Goal: Answer question/provide support: Participate in discussion

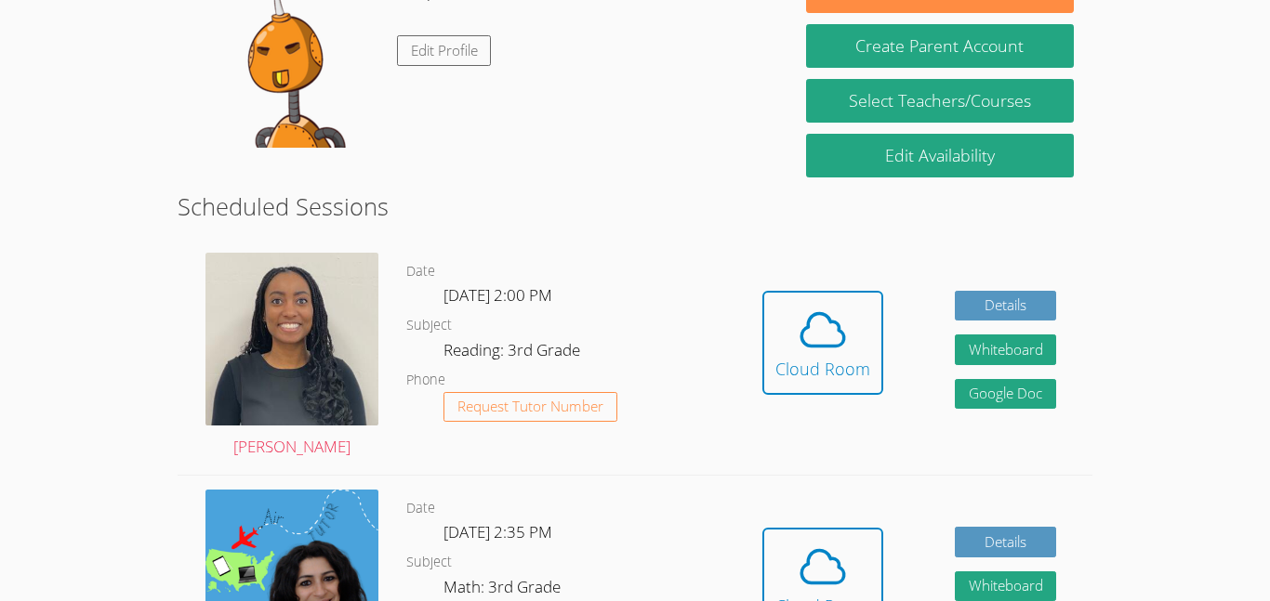
scroll to position [223, 0]
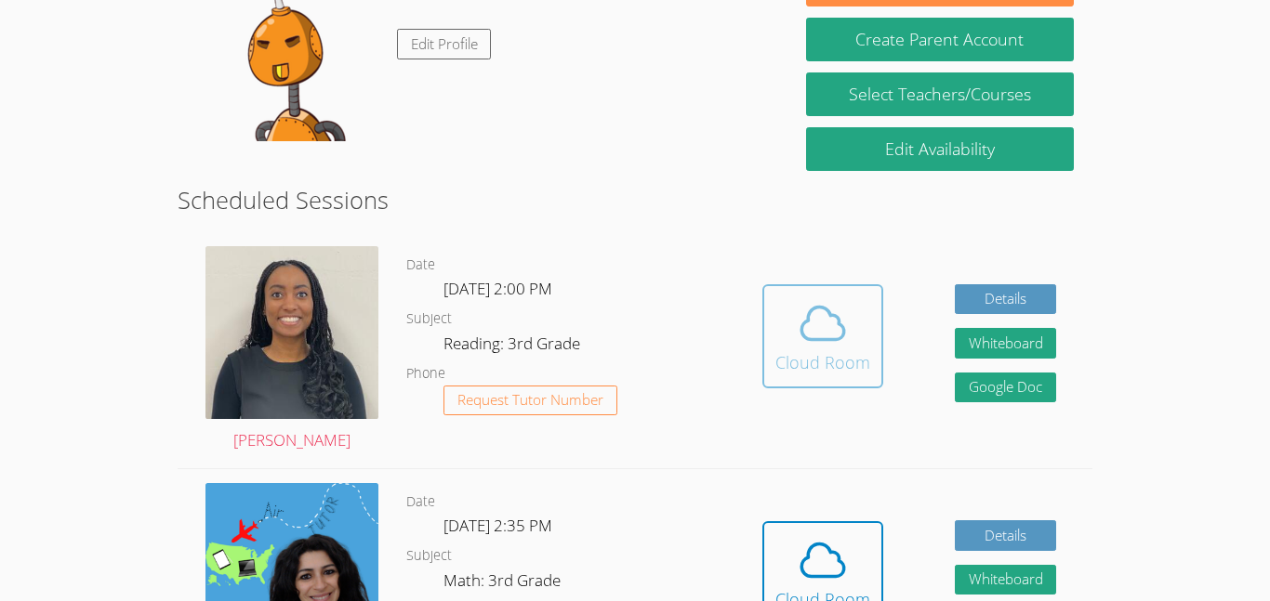
click at [833, 352] on div "Cloud Room" at bounding box center [822, 362] width 95 height 26
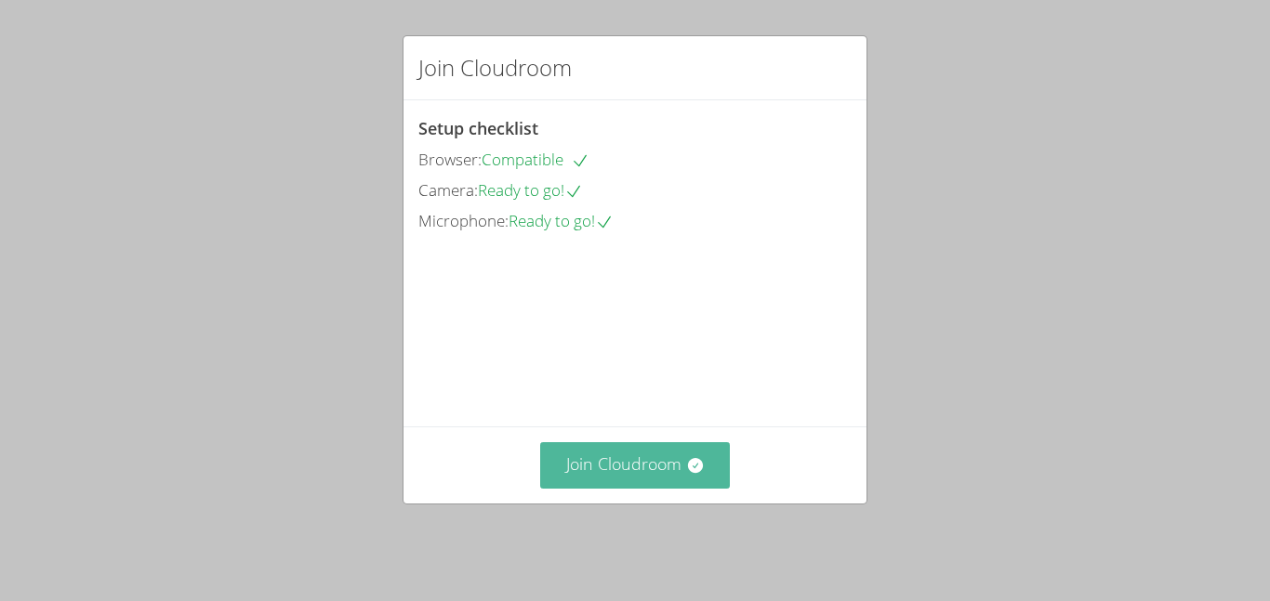
click at [587, 475] on button "Join Cloudroom" at bounding box center [635, 465] width 191 height 46
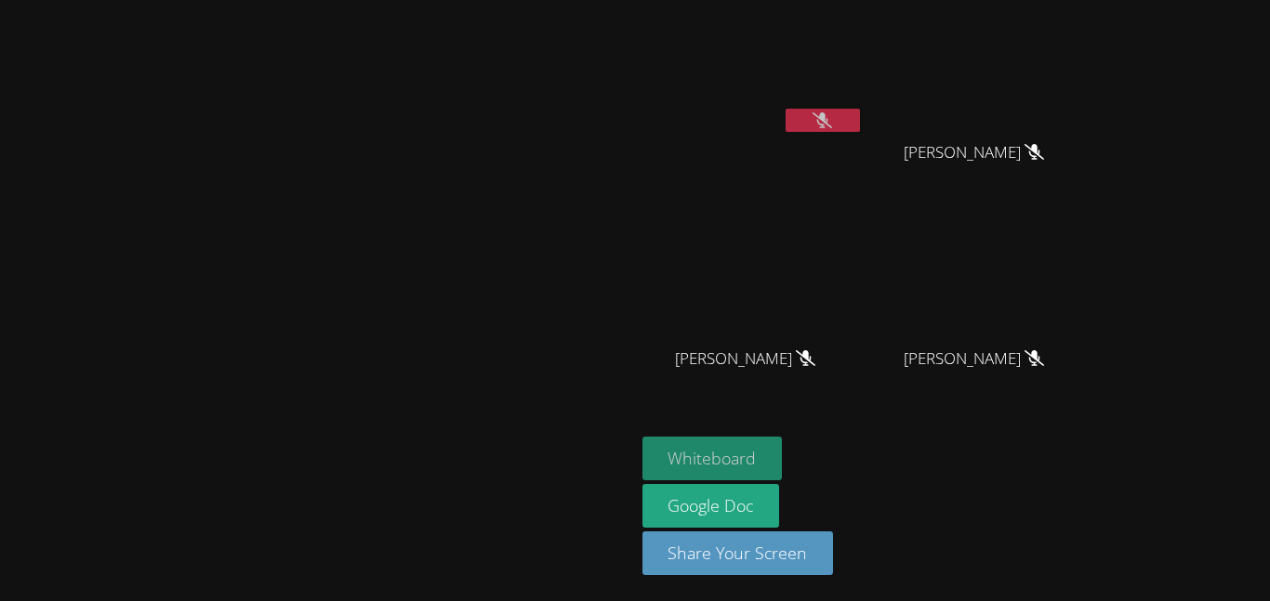
click at [783, 458] on button "Whiteboard" at bounding box center [712, 459] width 140 height 44
click at [815, 359] on icon at bounding box center [806, 358] width 20 height 16
click at [832, 119] on icon at bounding box center [822, 120] width 20 height 16
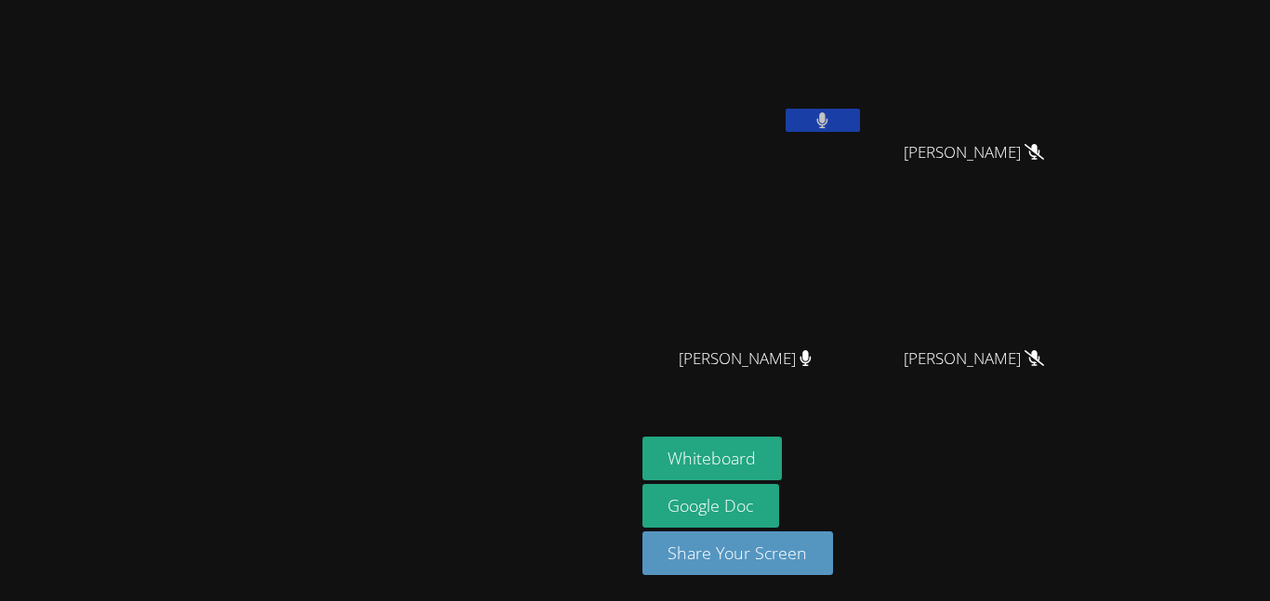
click at [828, 119] on icon at bounding box center [822, 120] width 11 height 16
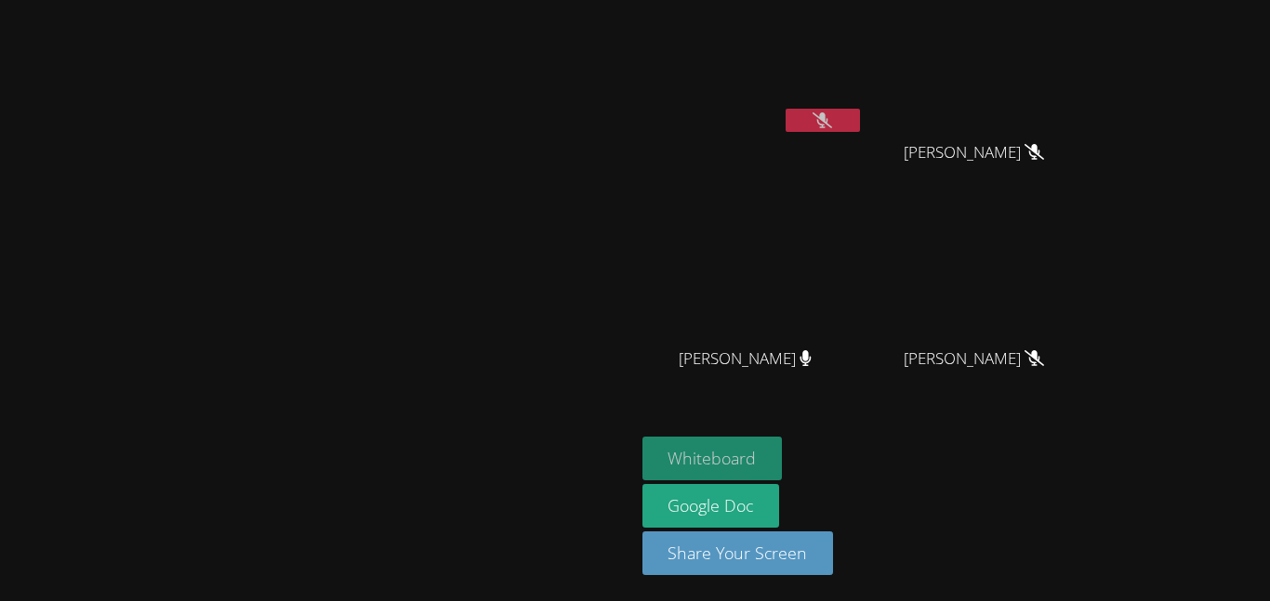
click at [783, 465] on button "Whiteboard" at bounding box center [712, 459] width 140 height 44
click at [783, 457] on button "Whiteboard" at bounding box center [712, 459] width 140 height 44
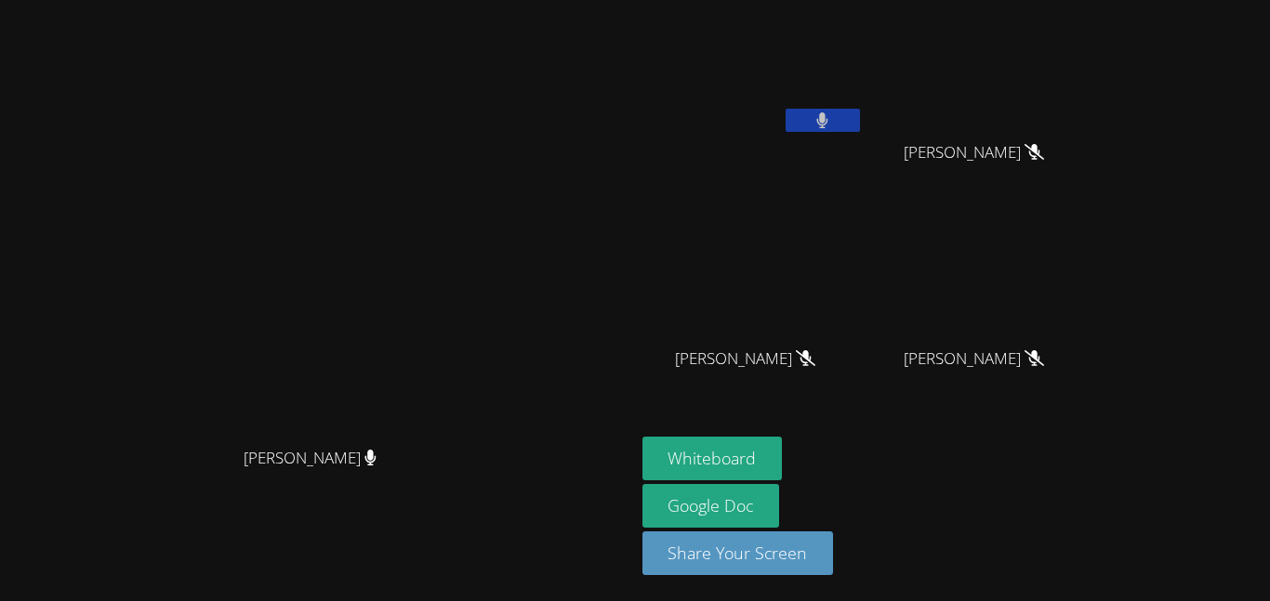
click at [1092, 534] on div "Whiteboard Google Doc Share Your Screen" at bounding box center [867, 513] width 450 height 153
click at [783, 455] on button "Whiteboard" at bounding box center [712, 459] width 140 height 44
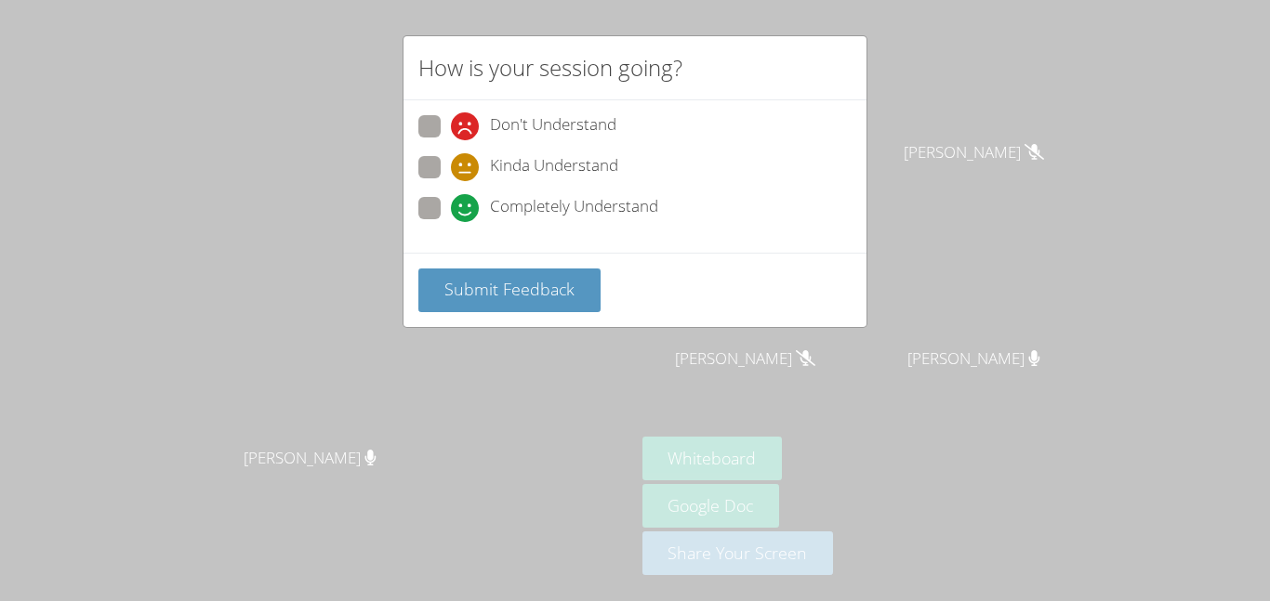
click at [360, 56] on div "How is your session going? Don't Understand Kinda Understand Completely Underst…" at bounding box center [635, 300] width 1270 height 601
click at [552, 287] on span "Submit Feedback" at bounding box center [509, 289] width 130 height 22
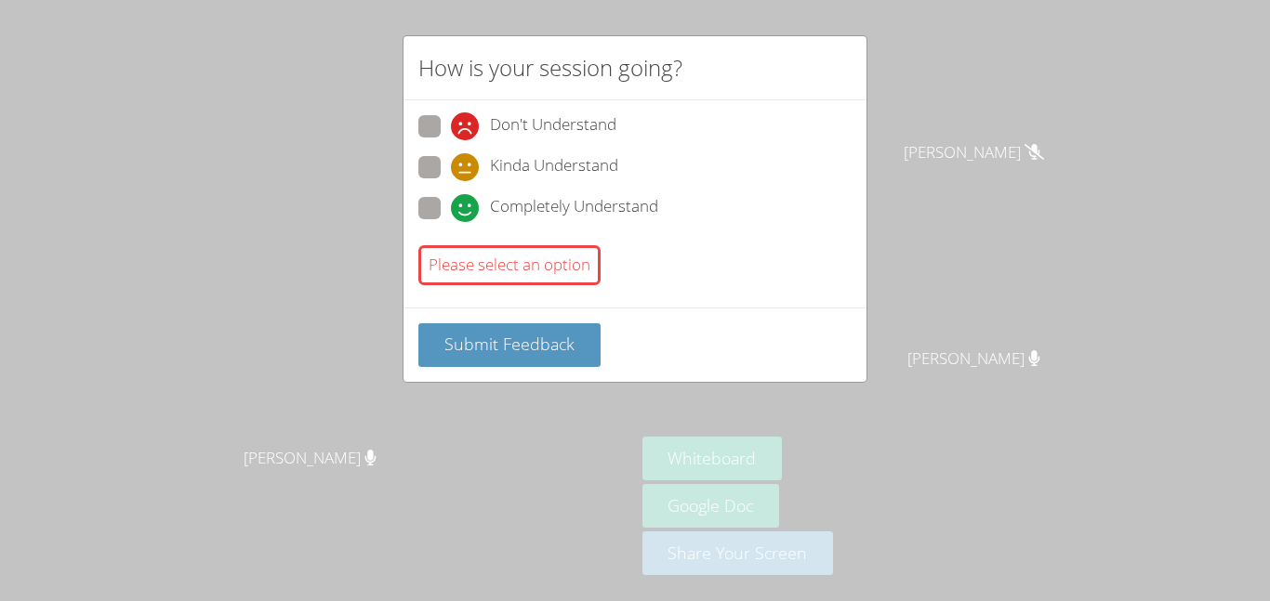
click at [451, 222] on span at bounding box center [451, 222] width 0 height 0
click at [451, 207] on input "Completely Understand" at bounding box center [459, 205] width 16 height 16
radio input "true"
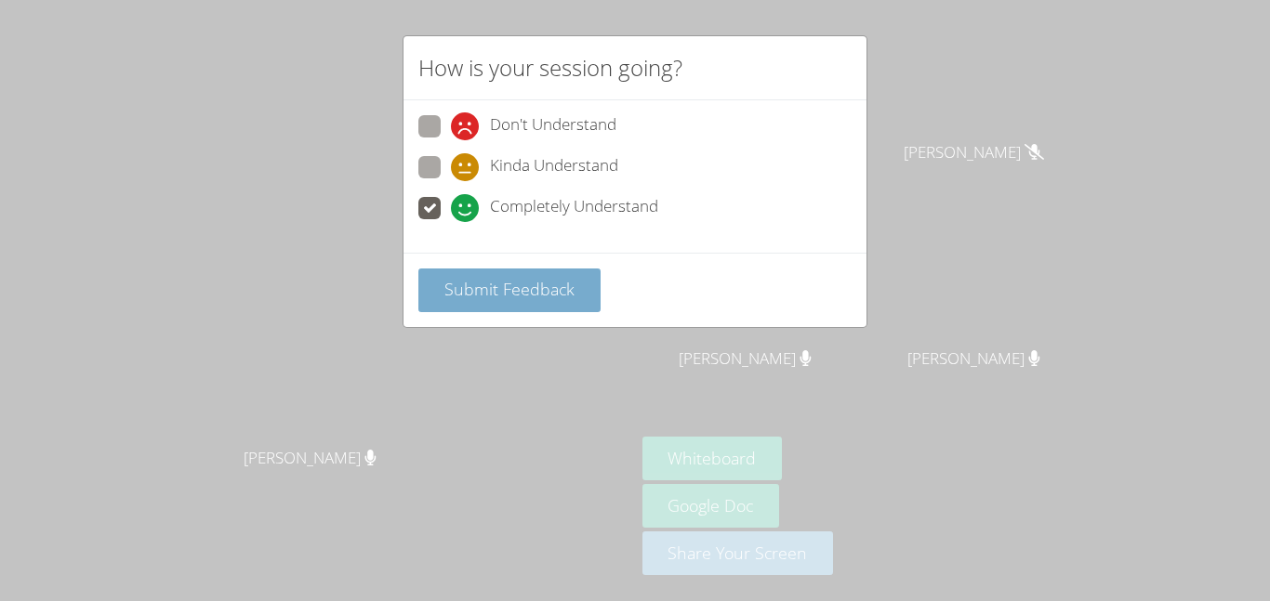
click at [470, 309] on button "Submit Feedback" at bounding box center [509, 291] width 182 height 44
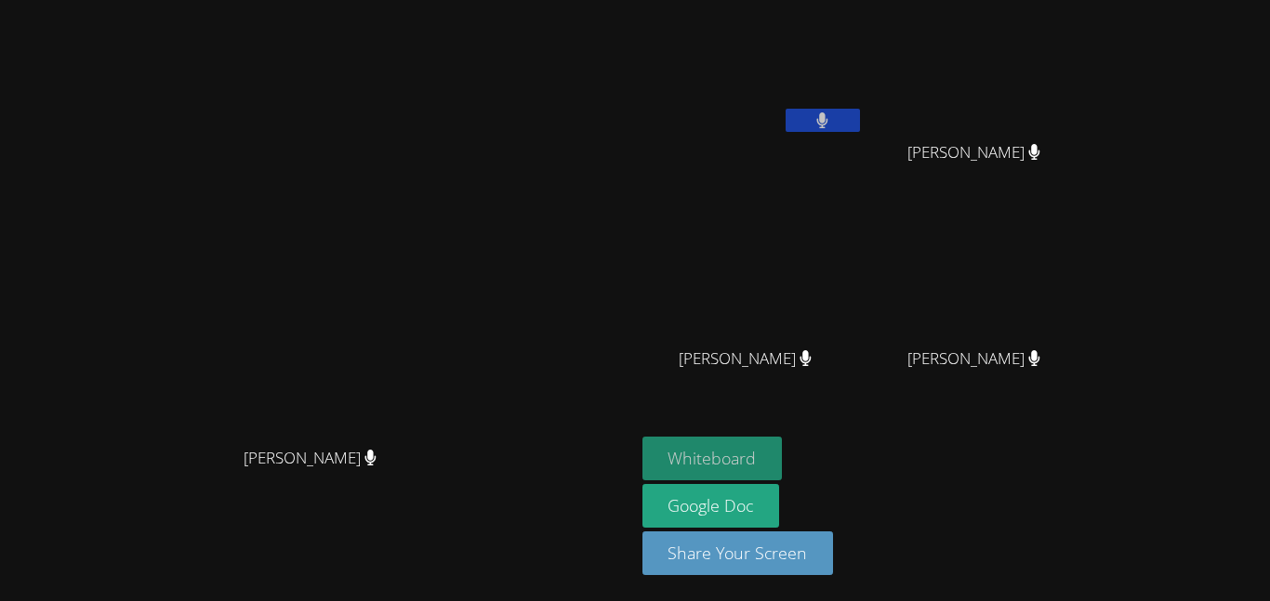
click at [783, 464] on button "Whiteboard" at bounding box center [712, 459] width 140 height 44
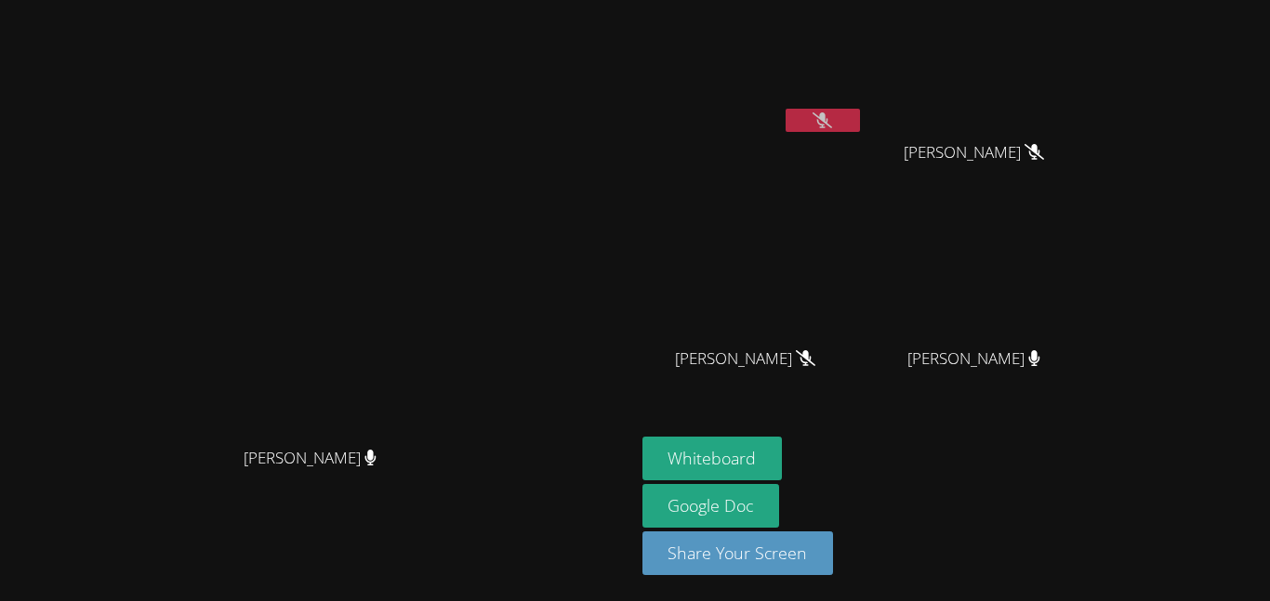
click at [860, 128] on button at bounding box center [822, 120] width 74 height 23
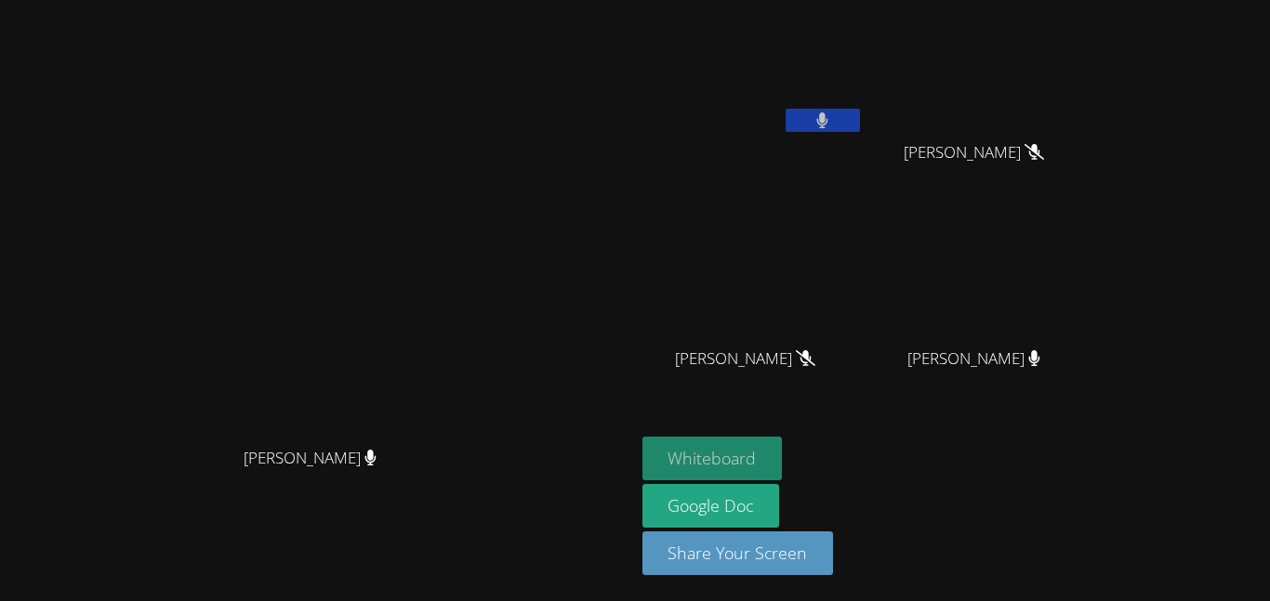
click at [783, 455] on button "Whiteboard" at bounding box center [712, 459] width 140 height 44
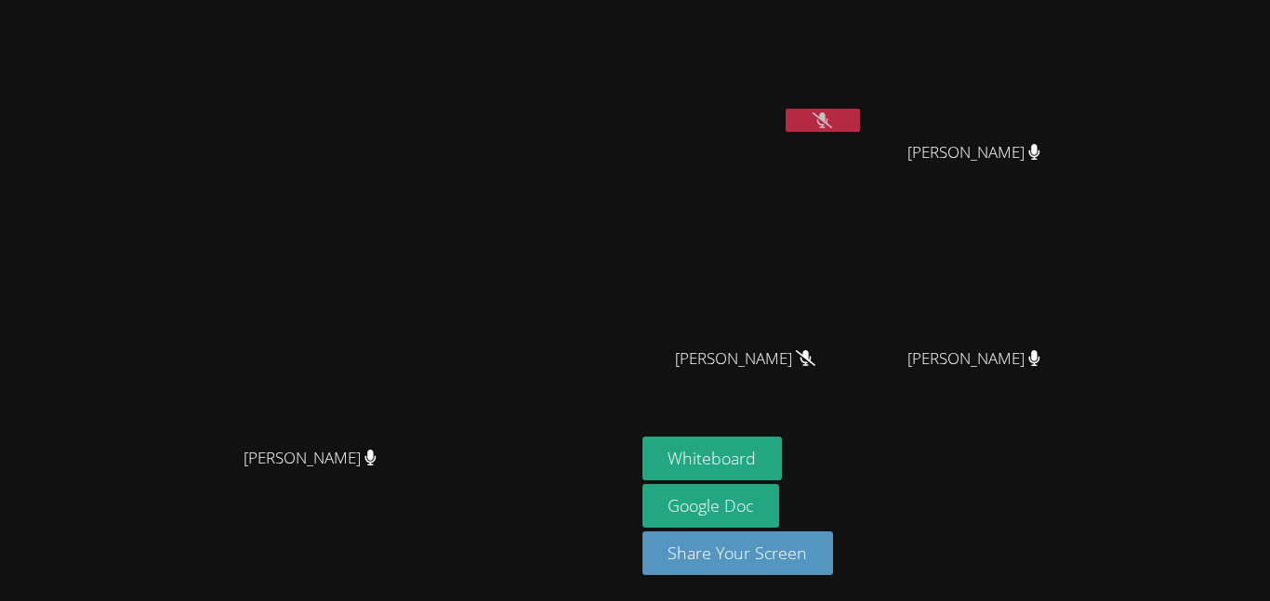
click at [860, 112] on button at bounding box center [822, 120] width 74 height 23
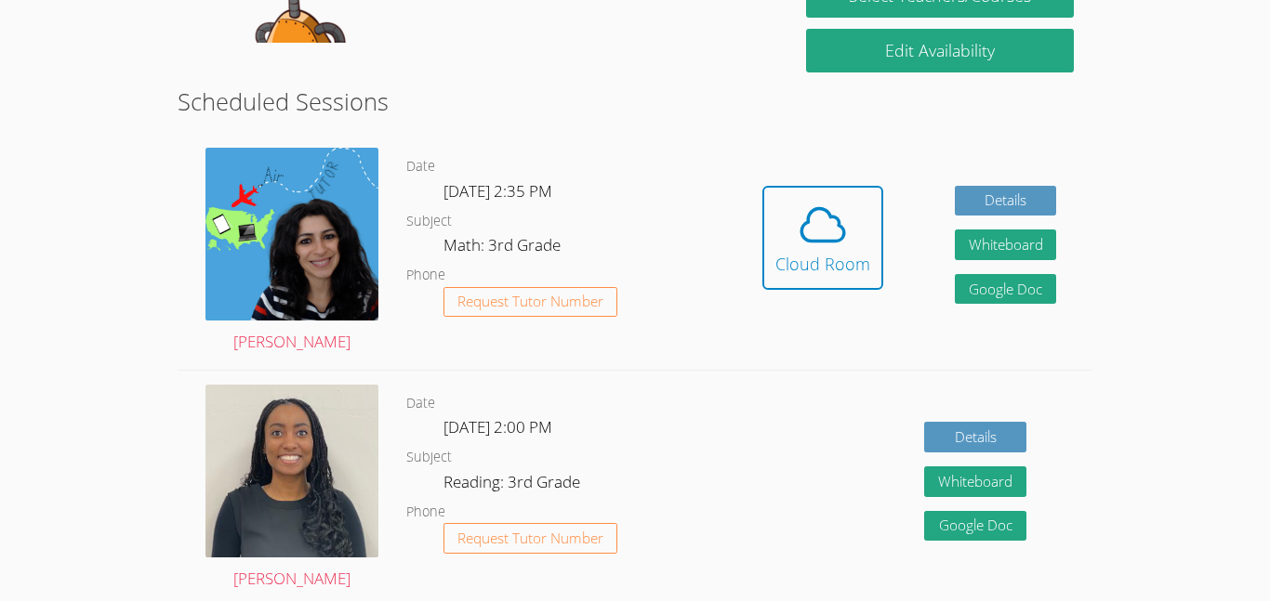
scroll to position [262, 0]
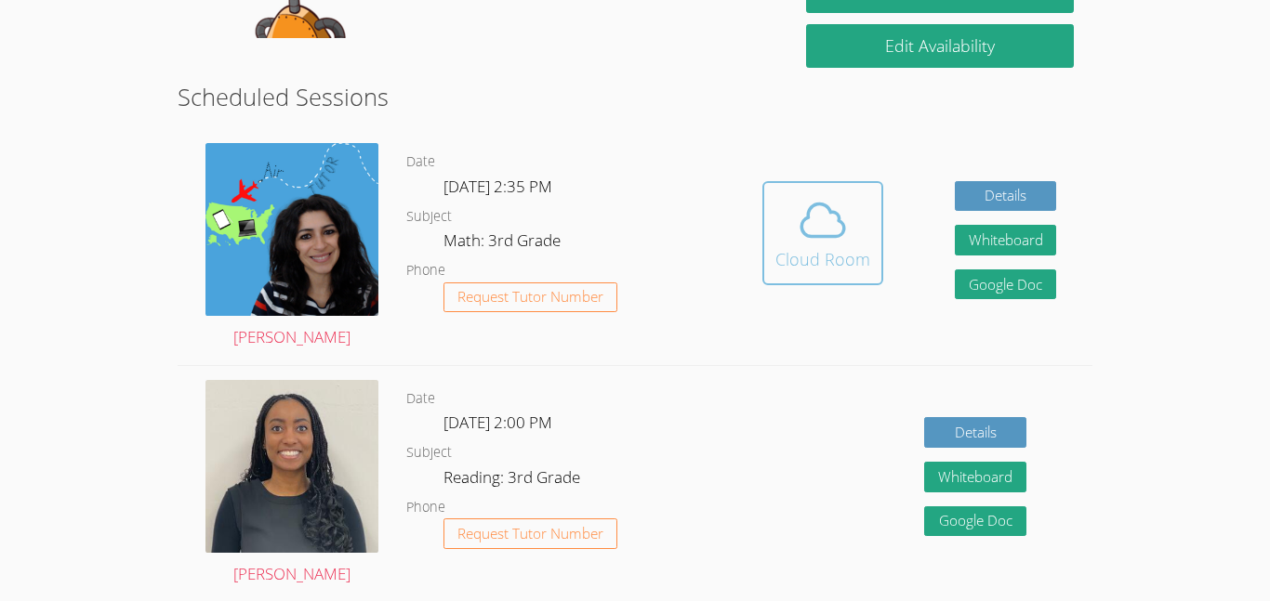
click at [792, 240] on span at bounding box center [822, 220] width 95 height 52
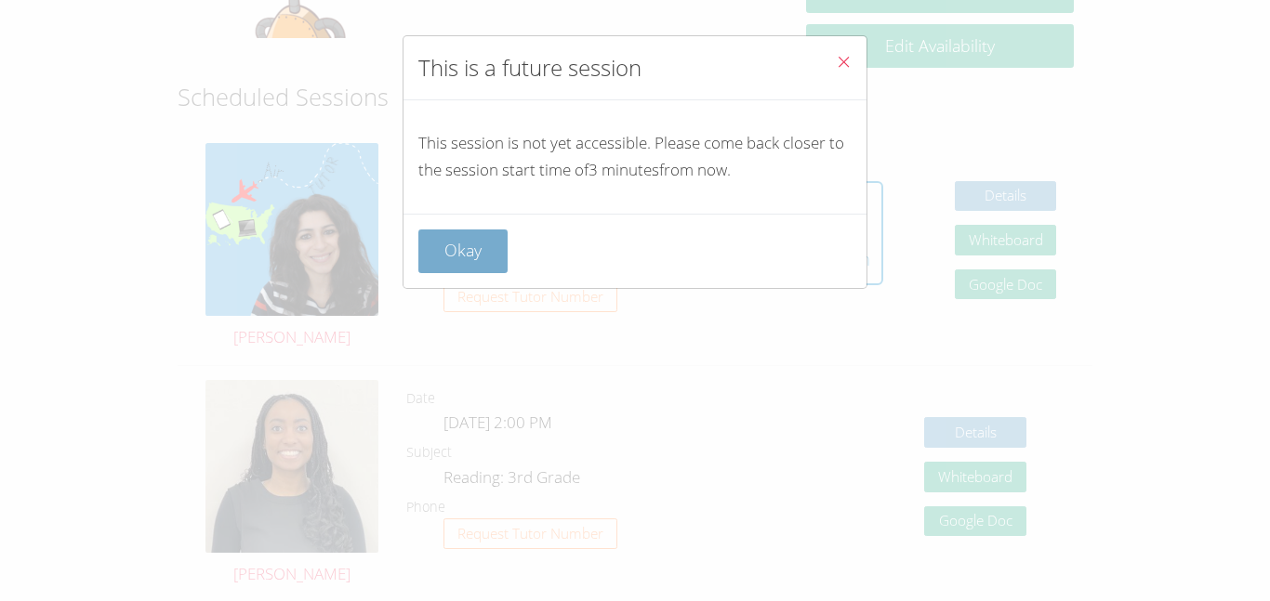
click at [476, 263] on button "Okay" at bounding box center [462, 252] width 89 height 44
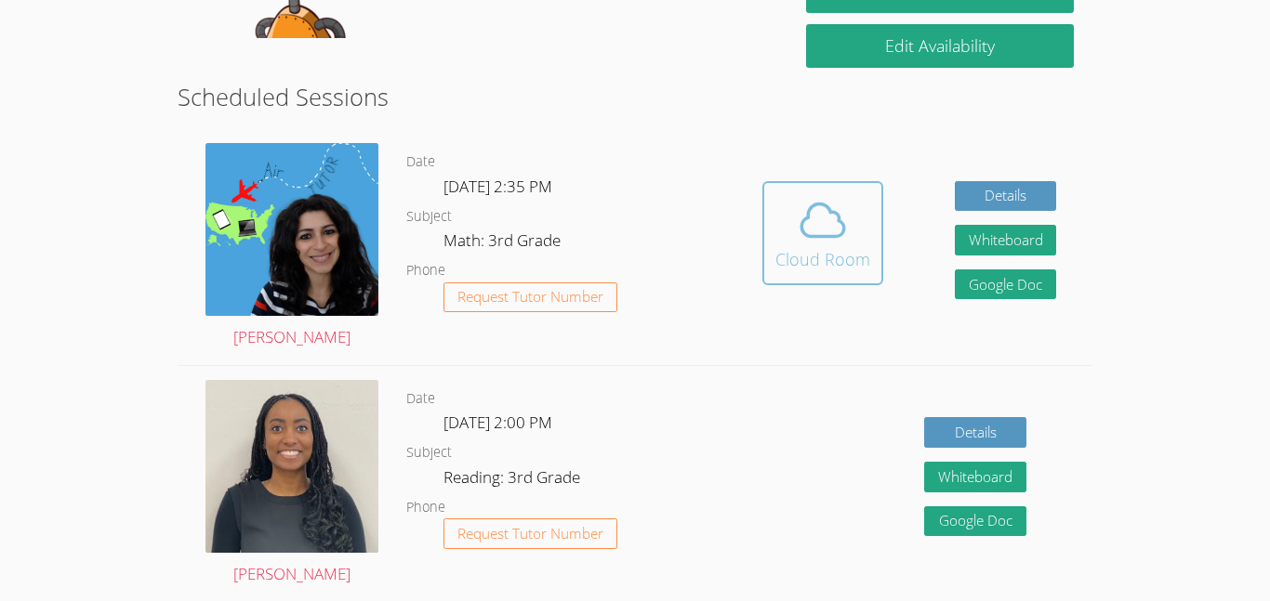
click at [818, 275] on button "Cloud Room" at bounding box center [822, 233] width 121 height 104
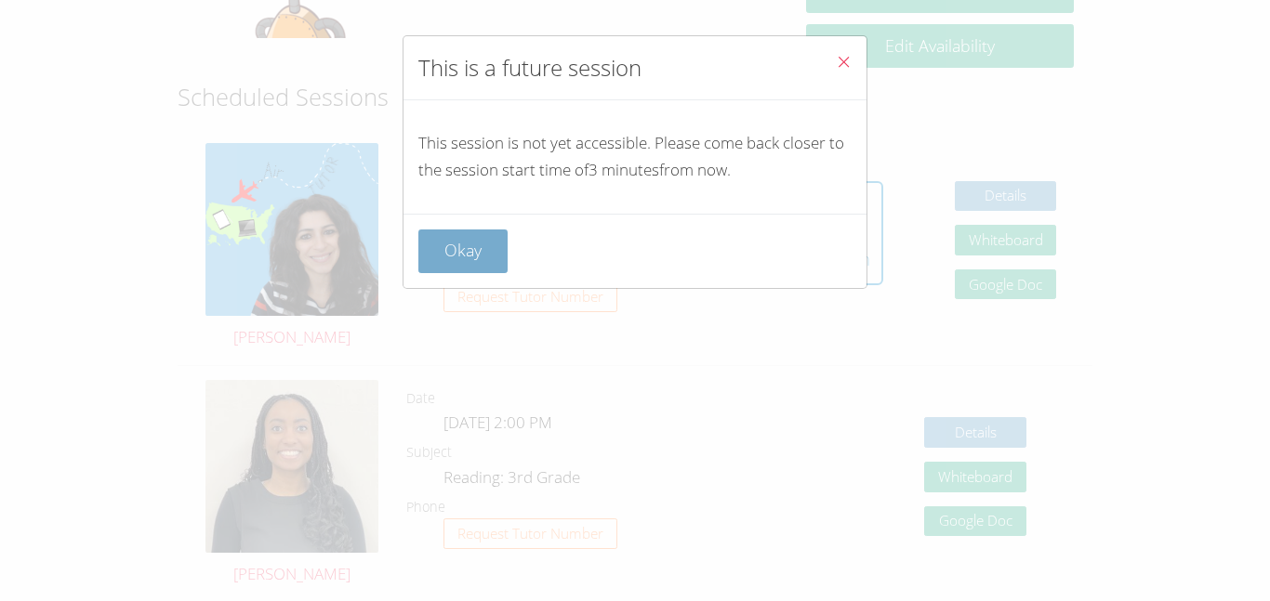
click at [439, 243] on button "Okay" at bounding box center [462, 252] width 89 height 44
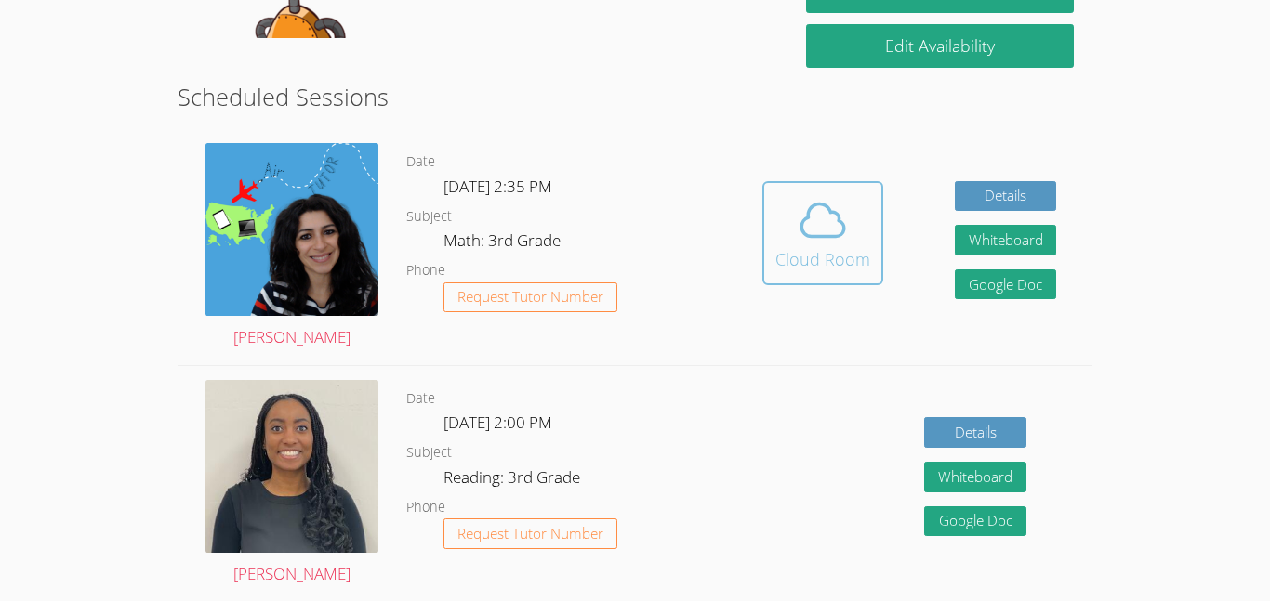
click at [796, 274] on button "Cloud Room" at bounding box center [822, 233] width 121 height 104
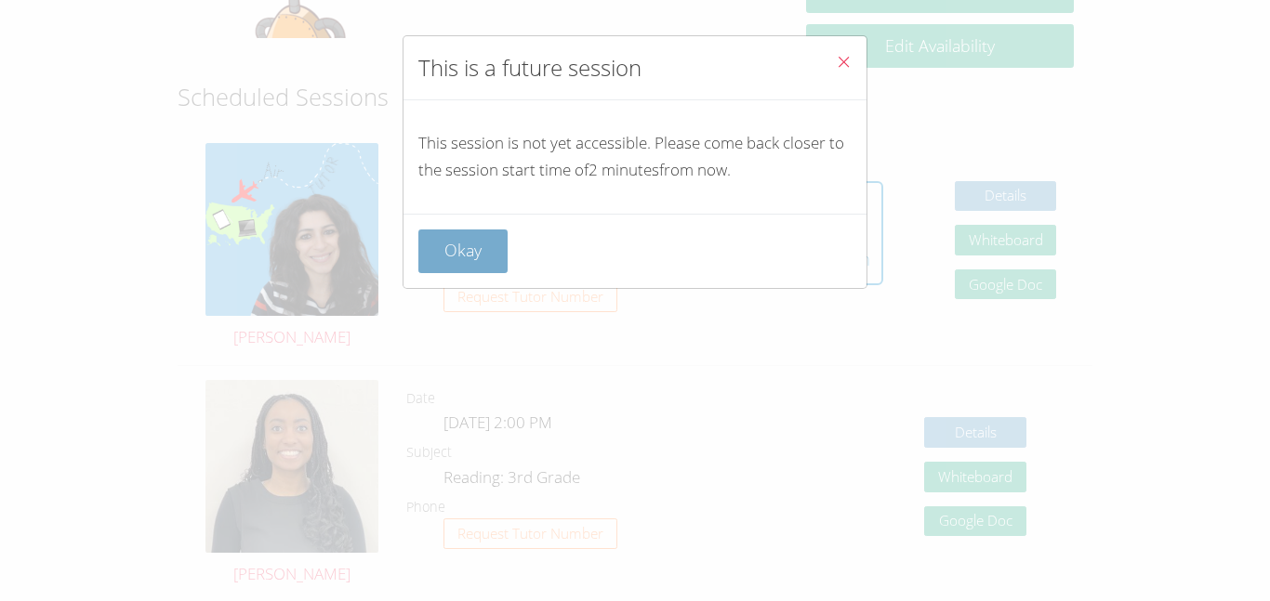
click at [447, 258] on button "Okay" at bounding box center [462, 252] width 89 height 44
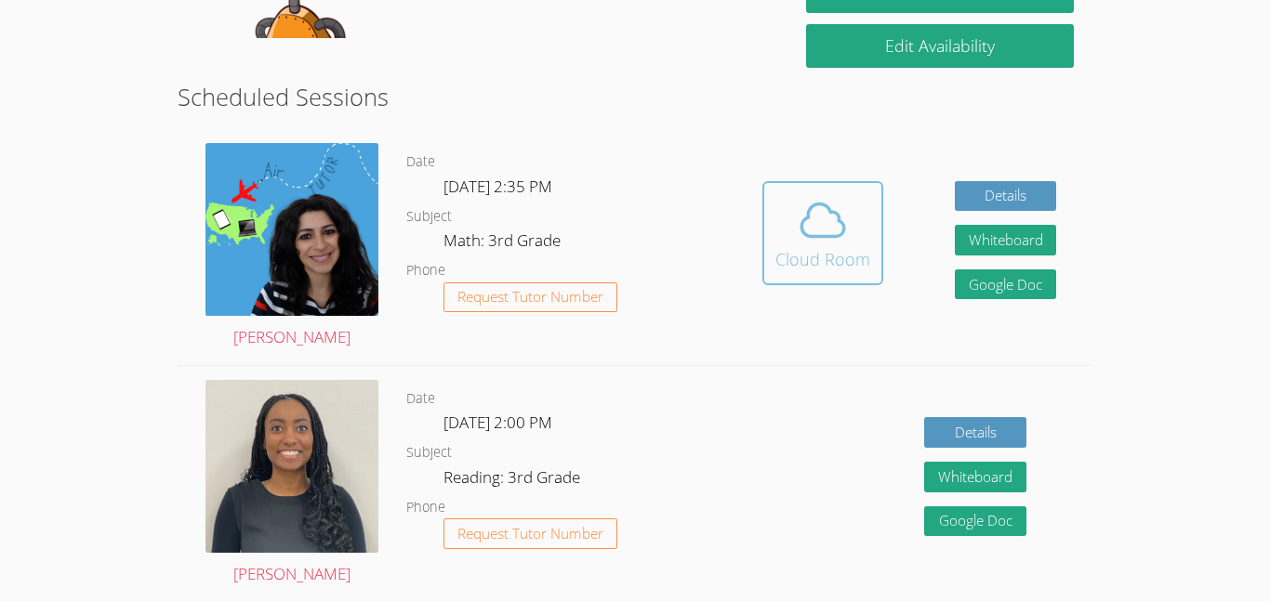
click at [810, 228] on icon at bounding box center [822, 220] width 52 height 52
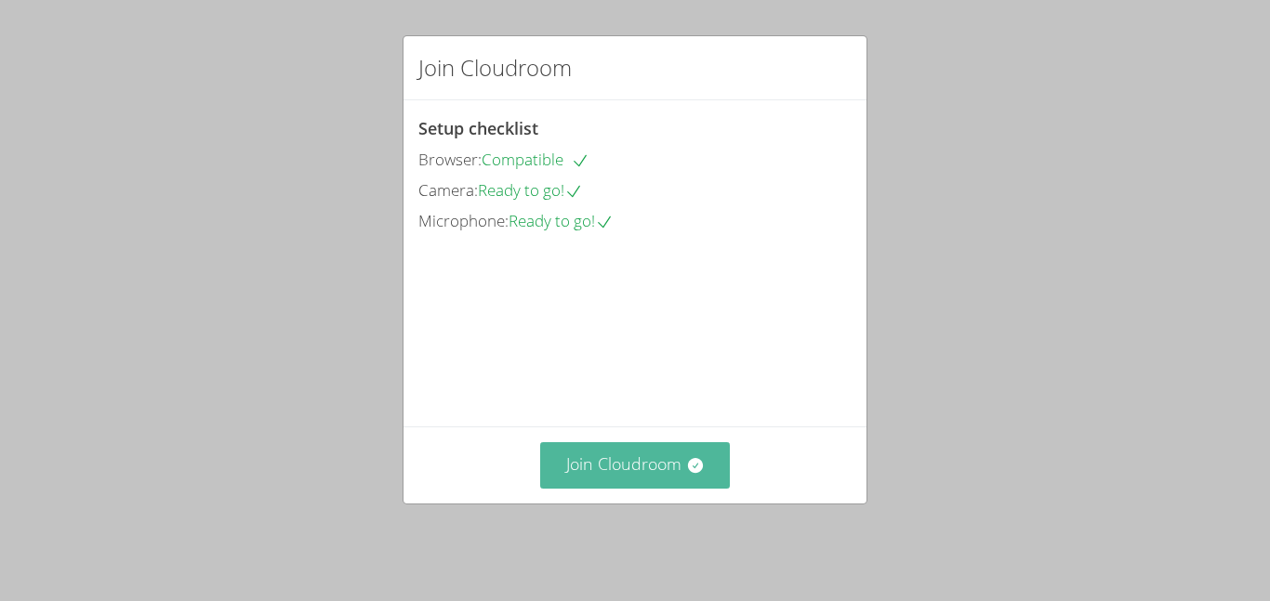
click at [662, 464] on button "Join Cloudroom" at bounding box center [635, 465] width 191 height 46
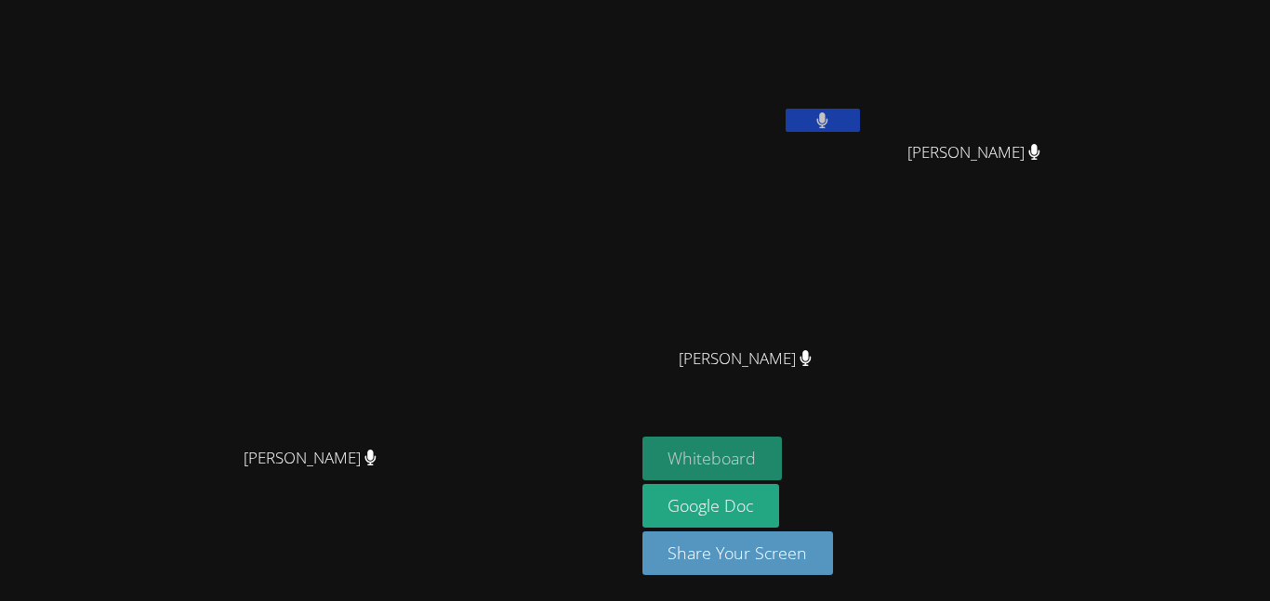
click at [783, 460] on button "Whiteboard" at bounding box center [712, 459] width 140 height 44
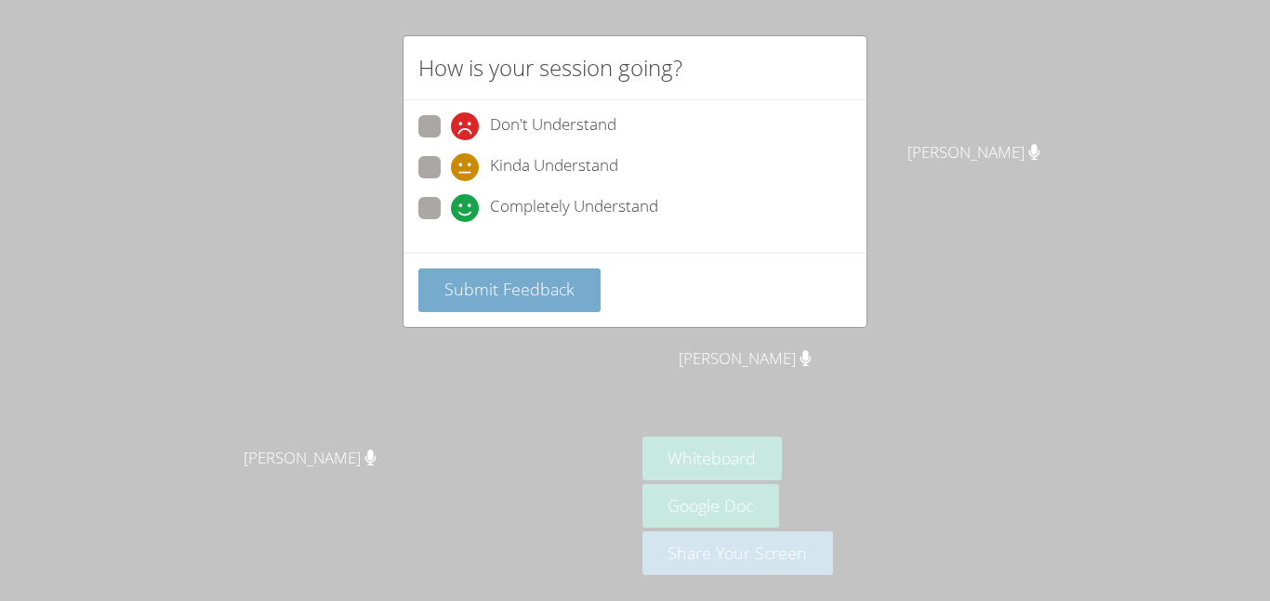
click at [553, 299] on span "Submit Feedback" at bounding box center [509, 289] width 130 height 22
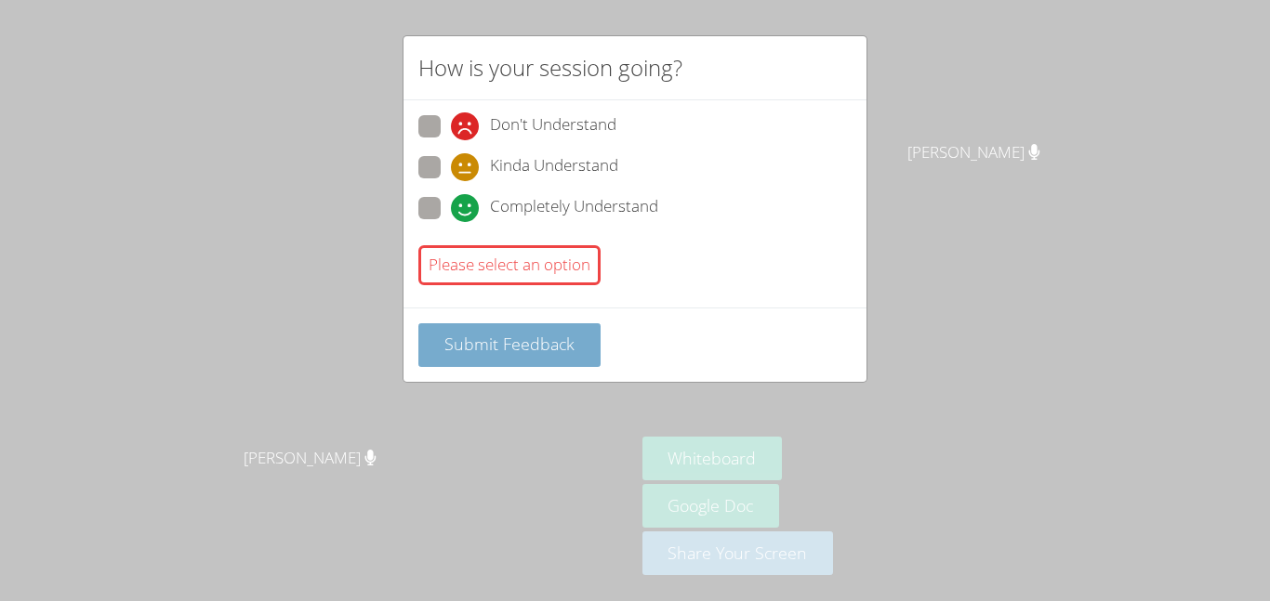
click at [540, 358] on button "Submit Feedback" at bounding box center [509, 345] width 182 height 44
click at [467, 208] on icon at bounding box center [465, 208] width 28 height 28
click at [467, 208] on input "Completely Understand" at bounding box center [459, 205] width 16 height 16
radio input "true"
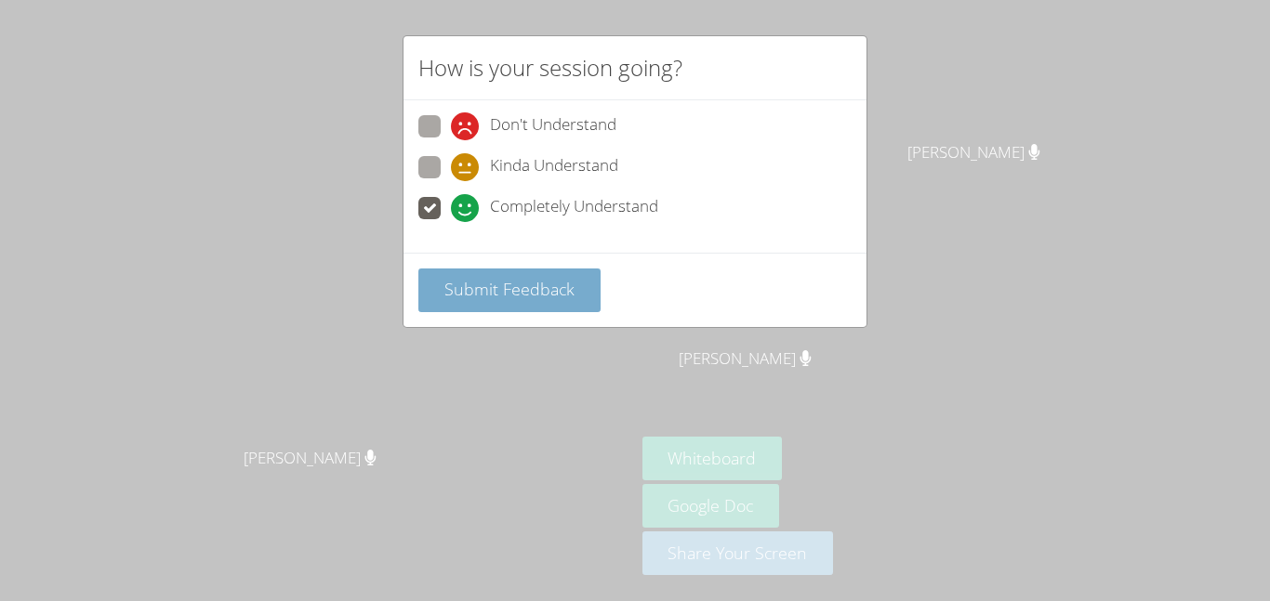
click at [533, 305] on button "Submit Feedback" at bounding box center [509, 291] width 182 height 44
